Goal: Communication & Community: Answer question/provide support

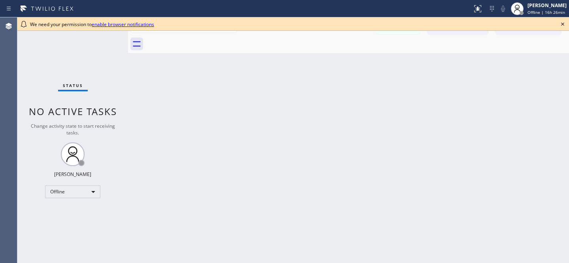
click at [559, 20] on icon at bounding box center [561, 23] width 9 height 9
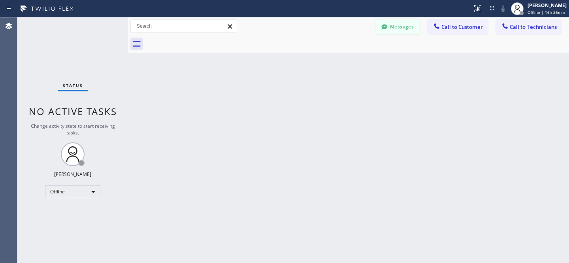
click at [395, 26] on button "Messages" at bounding box center [397, 26] width 43 height 15
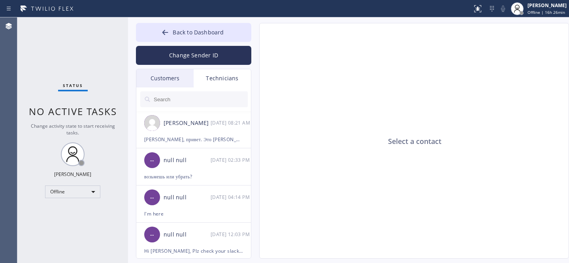
click at [173, 79] on div "Customers" at bounding box center [164, 78] width 57 height 18
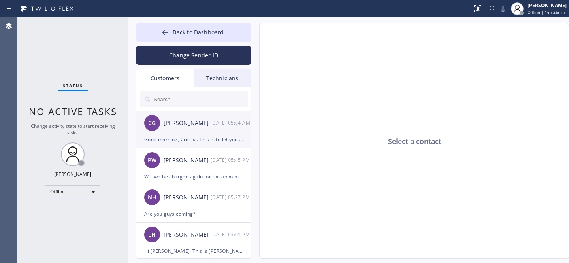
click at [193, 135] on div "Good morning, Crisina. This is to let you know that your appointment has been c…" at bounding box center [193, 139] width 99 height 9
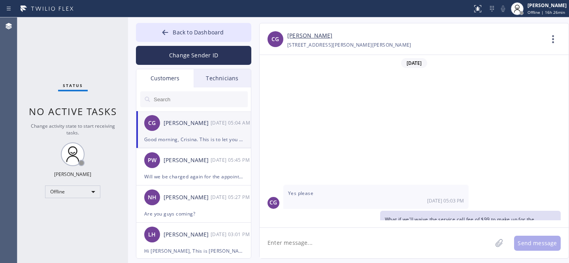
scroll to position [135, 0]
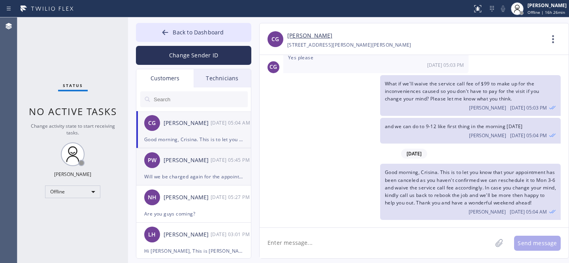
click at [197, 163] on div "[PERSON_NAME]" at bounding box center [186, 160] width 47 height 9
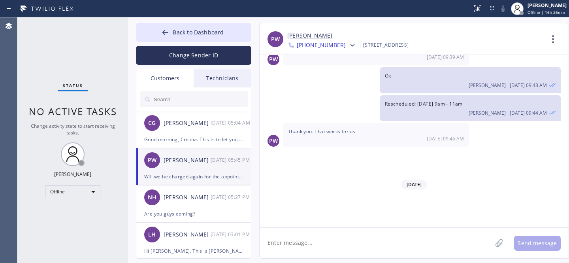
scroll to position [341, 0]
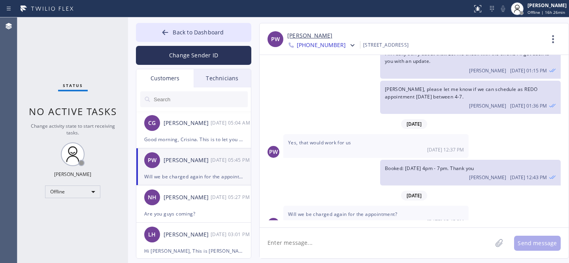
click at [353, 235] on textarea at bounding box center [375, 242] width 232 height 30
type textarea "There will be no charge for the visit as it's a REDO."
click at [533, 243] on button "Send message" at bounding box center [537, 242] width 47 height 15
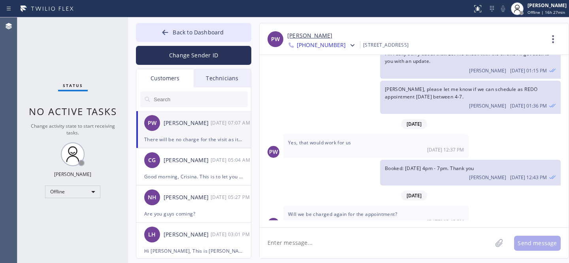
scroll to position [386, 0]
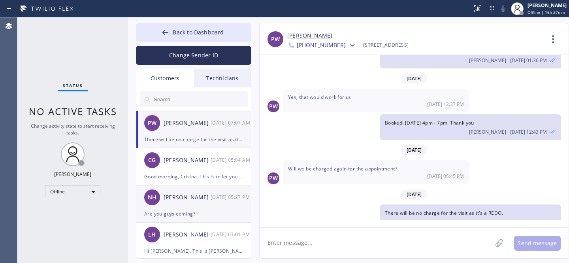
drag, startPoint x: 208, startPoint y: 201, endPoint x: 230, endPoint y: 197, distance: 22.2
click at [208, 201] on div "NH [PERSON_NAME] [DATE] 05:27 PM" at bounding box center [193, 197] width 115 height 24
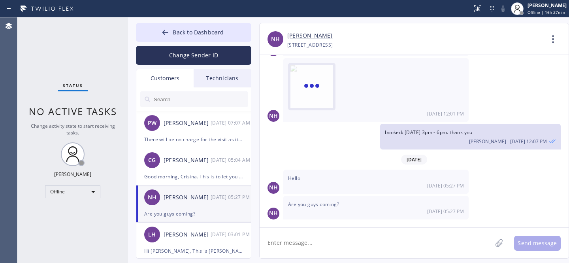
scroll to position [376, 0]
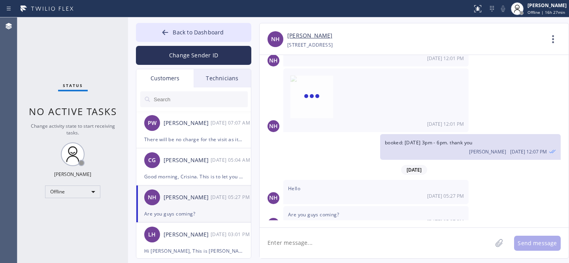
click at [301, 36] on link "[PERSON_NAME]" at bounding box center [309, 35] width 45 height 9
click at [324, 243] on textarea at bounding box center [375, 242] width 232 height 30
type textarea "H"
type textarea "Good morning, [PERSON_NAME]. Our tech never showed up?"
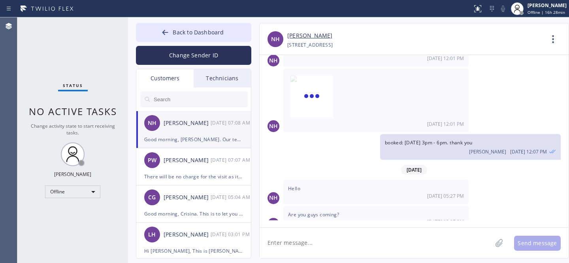
scroll to position [421, 0]
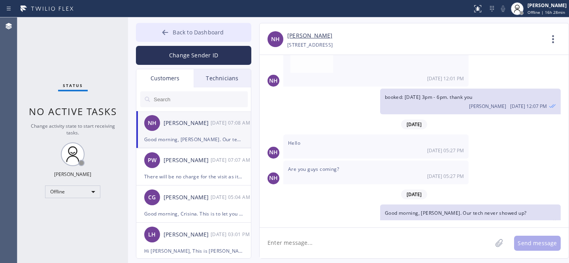
click at [186, 35] on span "Back to Dashboard" at bounding box center [198, 32] width 51 height 8
